Goal: Task Accomplishment & Management: Use online tool/utility

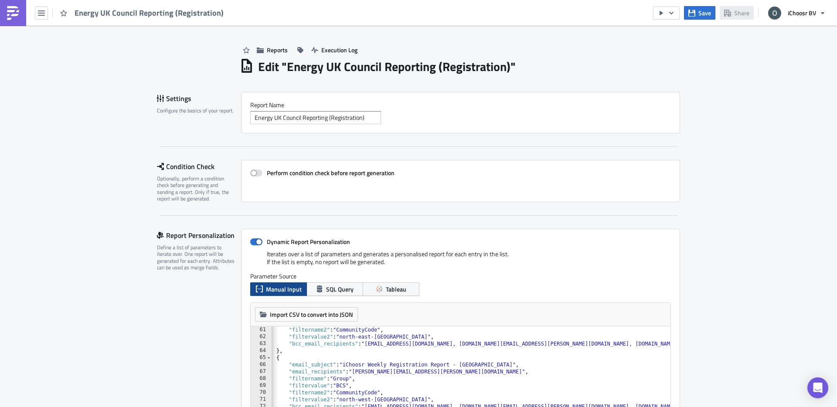
scroll to position [0, 9]
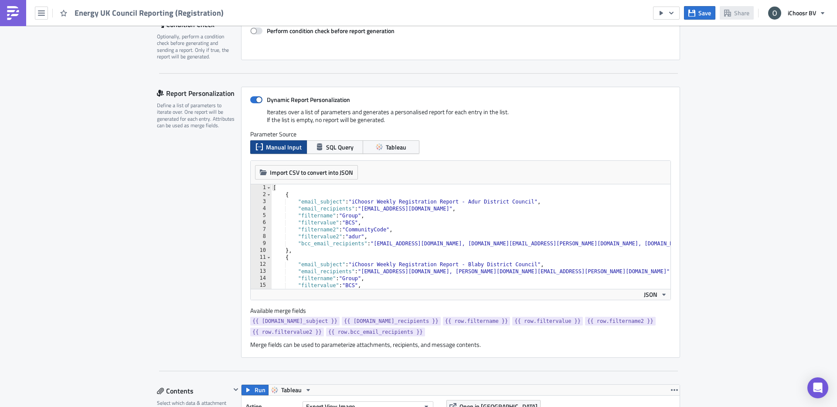
scroll to position [119, 0]
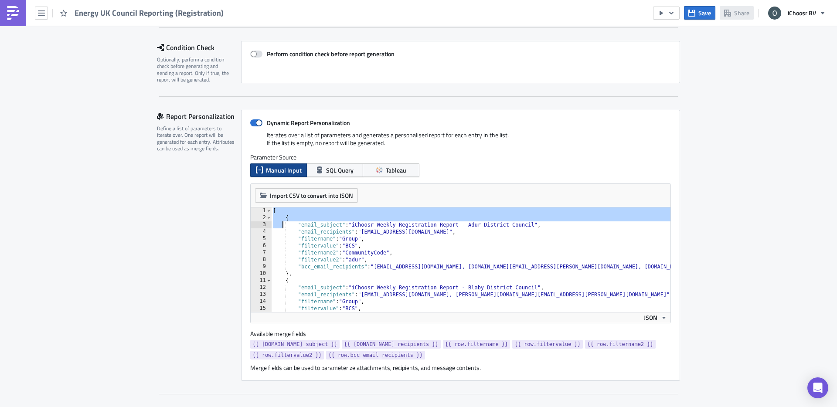
drag, startPoint x: 273, startPoint y: 213, endPoint x: 284, endPoint y: 228, distance: 18.4
click at [284, 228] on div "[ { "email_subject" : "iChoosr Weekly Registration Report - Adur District Counc…" at bounding box center [590, 267] width 638 height 119
click at [380, 263] on div "[ { "email_subject" : "iChoosr Weekly Registration Report - Adur District Counc…" at bounding box center [590, 267] width 638 height 119
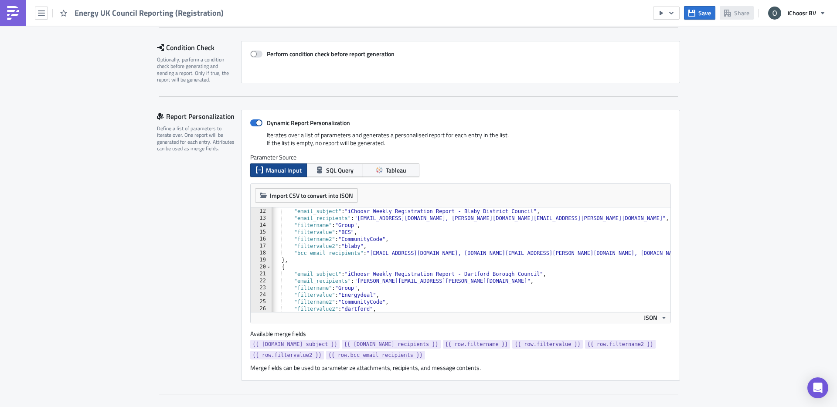
scroll to position [0, 0]
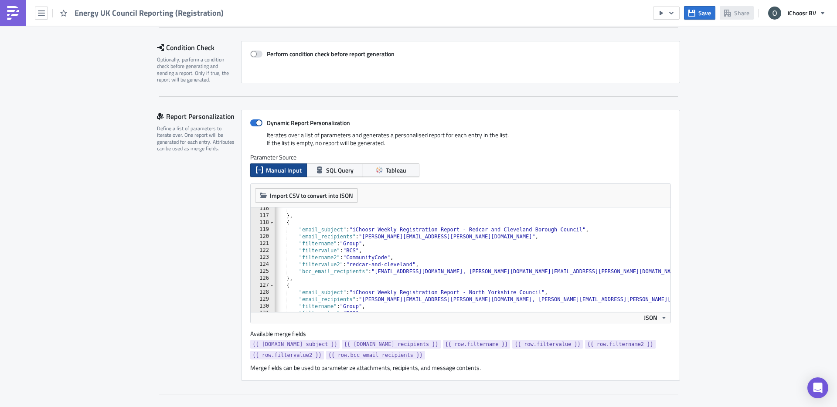
click at [476, 240] on div "} , { "email_subject" : "iChoosr Weekly Registration Report - Redcar and Clevel…" at bounding box center [591, 264] width 638 height 119
click at [482, 238] on div "} , { "email_subject" : "iChoosr Weekly Registration Report - Redcar and Clevel…" at bounding box center [591, 264] width 638 height 119
paste textarea "[PERSON_NAME][EMAIL_ADDRESS][PERSON_NAME][DOMAIN_NAME]"
click at [492, 256] on div "} , { "email_subject" : "iChoosr Weekly Registration Report - Redcar and Clevel…" at bounding box center [591, 264] width 638 height 119
click at [695, 9] on button "Save" at bounding box center [699, 13] width 31 height 14
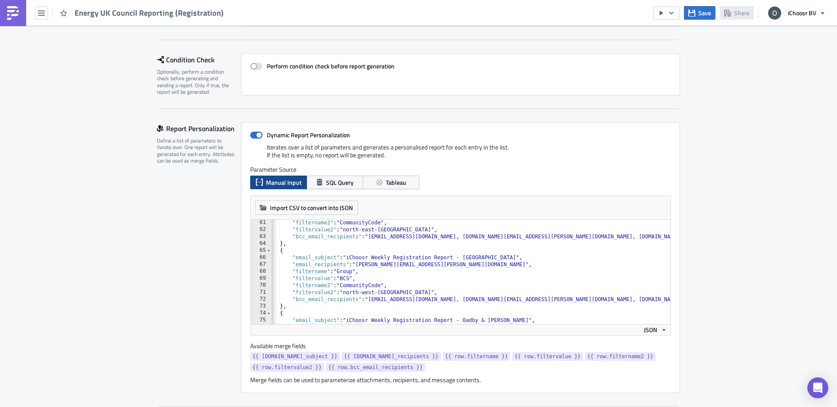
scroll to position [0, 7]
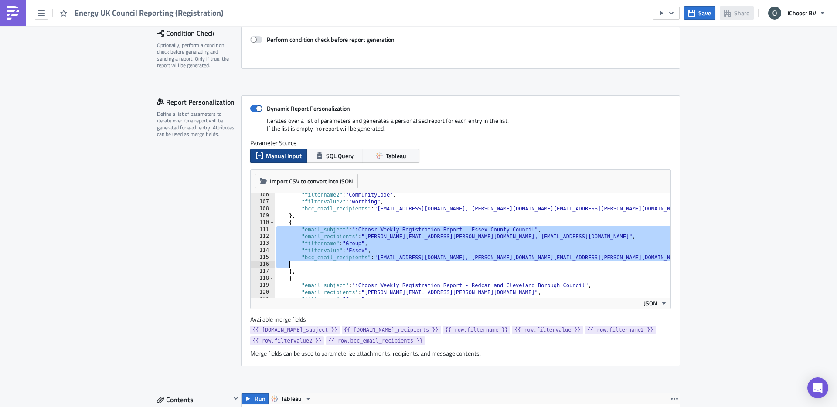
drag, startPoint x: 276, startPoint y: 229, endPoint x: 289, endPoint y: 267, distance: 39.9
click at [289, 267] on div ""filtername2" : "CommunityCode" , "filtervalue2" : "worthing" , "bcc_email_reci…" at bounding box center [594, 250] width 638 height 119
type textarea ""bcc_email_recipients": "[EMAIL_ADDRESS][DOMAIN_NAME], [PERSON_NAME][DOMAIN_NAM…"
click at [357, 268] on div ""filtername2" : "CommunityCode" , "filtervalue2" : "worthing" , "bcc_email_reci…" at bounding box center [594, 250] width 638 height 119
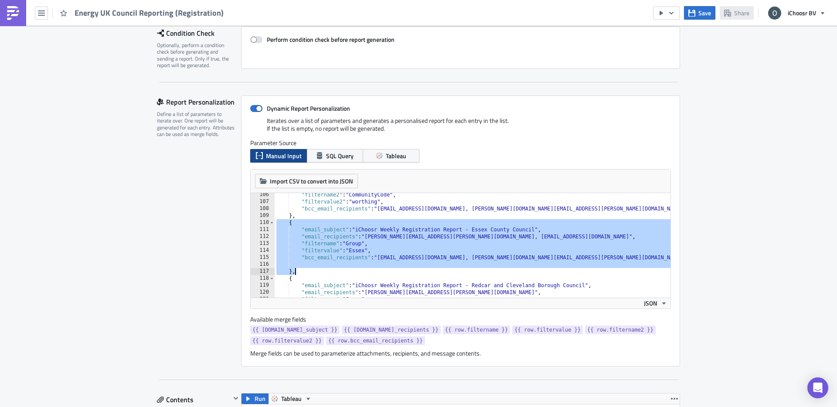
drag, startPoint x: 276, startPoint y: 225, endPoint x: 352, endPoint y: 273, distance: 90.2
click at [352, 273] on div ""filtername2" : "CommunityCode" , "filtervalue2" : "worthing" , "bcc_email_reci…" at bounding box center [594, 250] width 638 height 119
click at [304, 272] on div ""filtername2" : "CommunityCode" , "filtervalue2" : "worthing" , "bcc_email_reci…" at bounding box center [594, 250] width 638 height 119
type textarea "},"
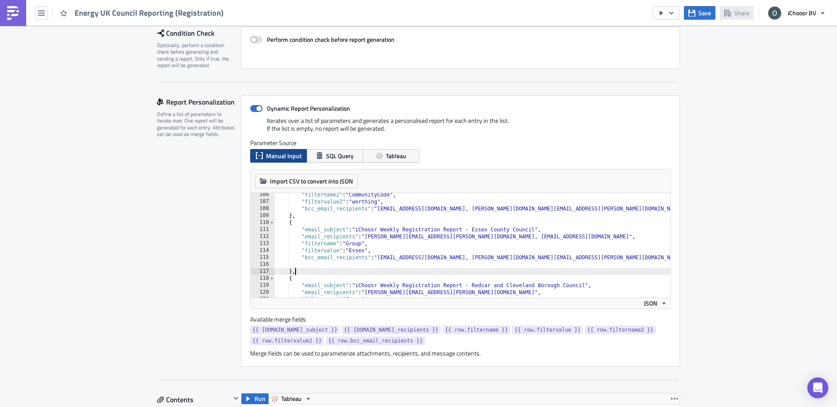
scroll to position [0, 0]
paste textarea "},"
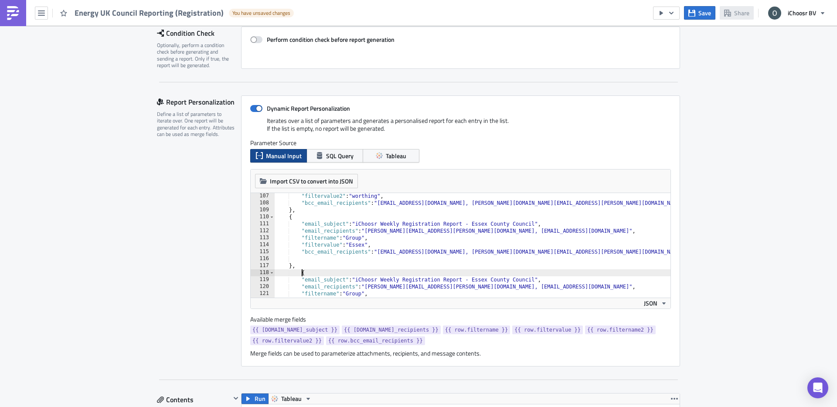
click at [300, 273] on div ""filtervalue2" : "worthing" , "bcc_email_recipients" : "[EMAIL_ADDRESS][DOMAIN_…" at bounding box center [594, 252] width 638 height 119
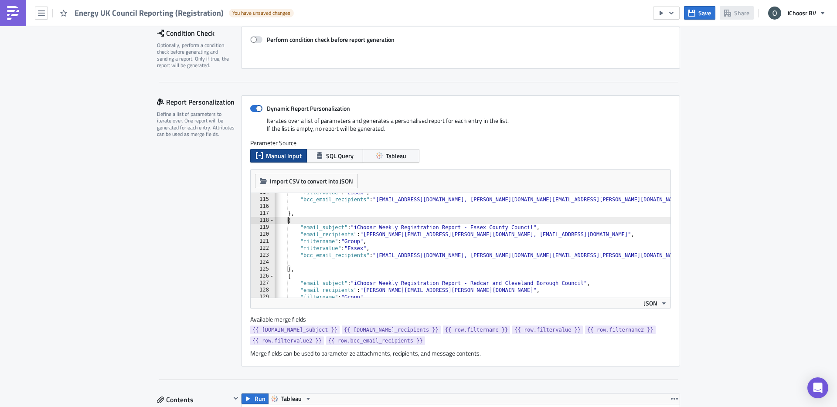
click at [303, 245] on div ""filtervalue" : "Essex" , "bcc_email_recipients" : "[EMAIL_ADDRESS][DOMAIN_NAME…" at bounding box center [592, 248] width 638 height 119
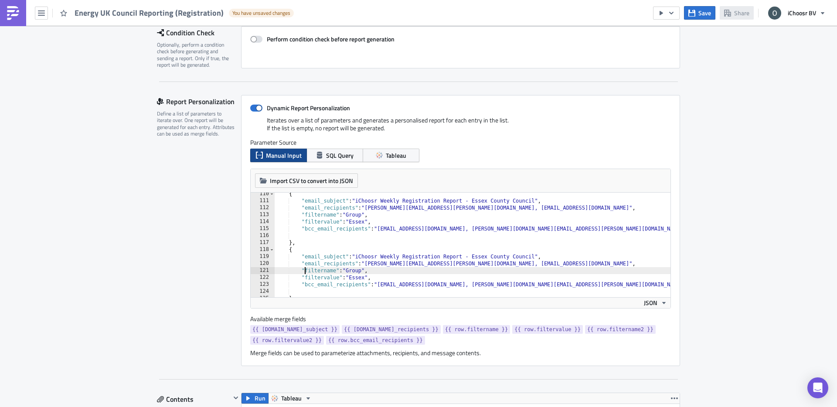
click at [481, 257] on div "{ "email_subject" : "iChoosr Weekly Registration Report - Essex County Council"…" at bounding box center [594, 250] width 638 height 119
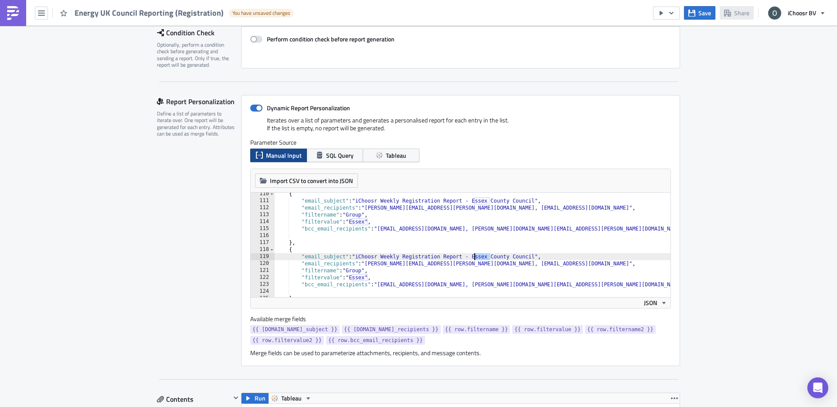
click at [481, 257] on div "{ "email_subject" : "iChoosr Weekly Registration Report - Essex County Council"…" at bounding box center [594, 250] width 638 height 119
drag, startPoint x: 549, startPoint y: 265, endPoint x: 370, endPoint y: 263, distance: 179.7
click at [370, 263] on div "{ "email_subject" : "iChoosr Weekly Registration Report - Essex County Council"…" at bounding box center [594, 250] width 638 height 119
paste textarea "[EMAIL_ADDRESS][PERSON_NAME][DOMAIN_NAME]"
click at [358, 277] on div "{ "email_subject" : "iChoosr Weekly Registration Report - Essex County Council"…" at bounding box center [594, 250] width 638 height 119
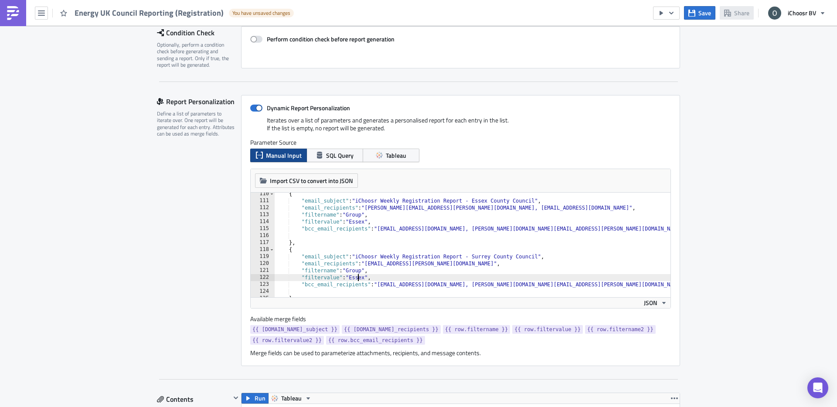
click at [358, 277] on div "{ "email_subject" : "iChoosr Weekly Registration Report - Essex County Council"…" at bounding box center [594, 250] width 638 height 119
type textarea ""filtervalue": "Surrey","
click at [706, 10] on span "Save" at bounding box center [705, 12] width 13 height 9
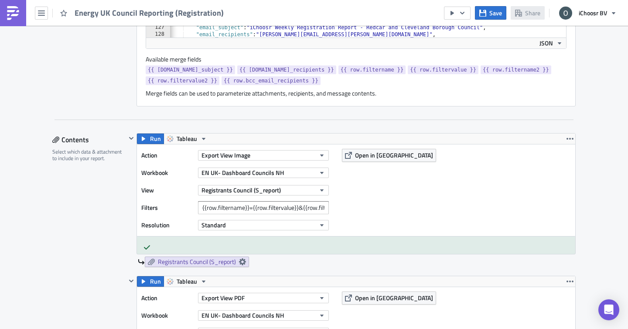
scroll to position [370, 0]
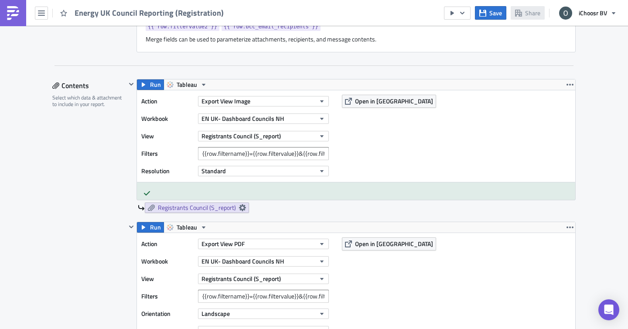
scroll to position [315, 0]
